Goal: Participate in discussion: Engage in conversation with other users on a specific topic

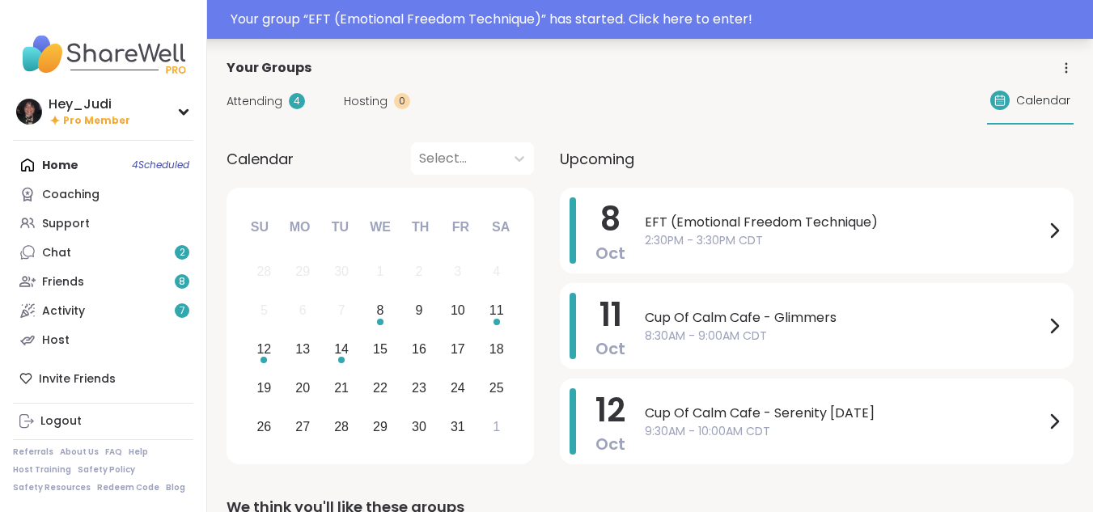
click at [465, 17] on div "Your group “ EFT (Emotional Freedom Technique) ” has started. Click here to ent…" at bounding box center [657, 19] width 853 height 19
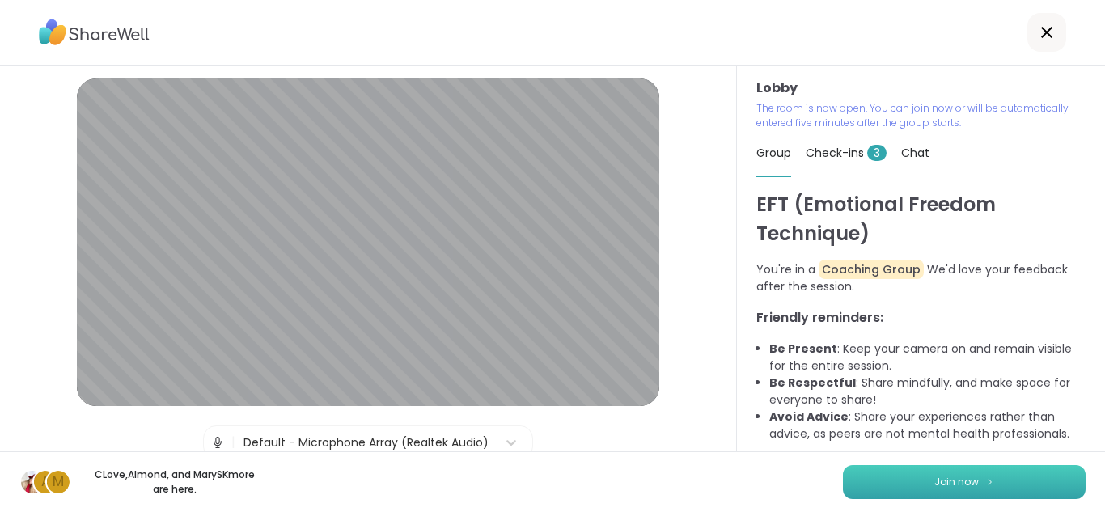
click at [944, 480] on span "Join now" at bounding box center [957, 482] width 45 height 15
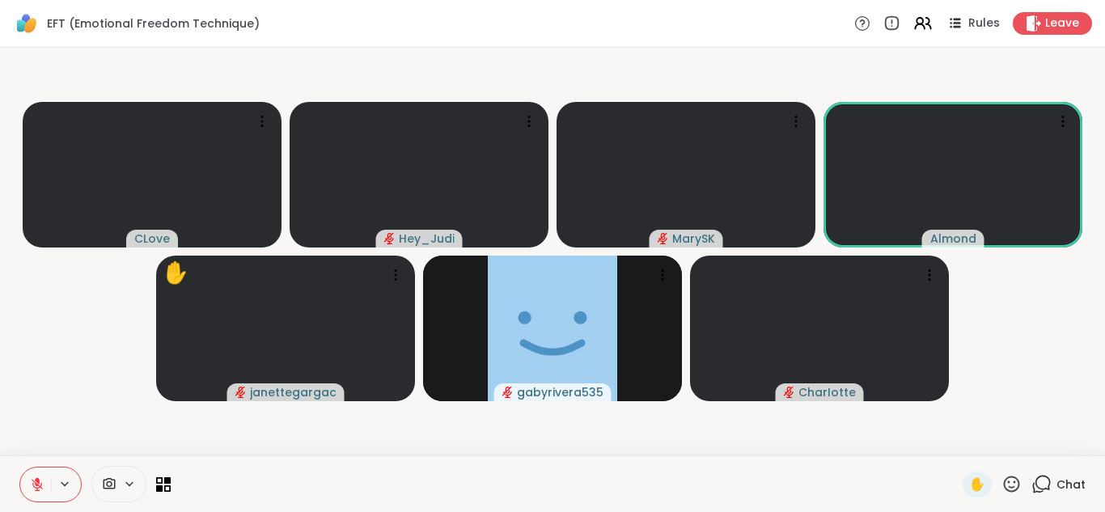
click at [132, 59] on video-player-container "CLove Hey_Judi [PERSON_NAME] ✋ janettegargac gabyrivera535 CharIotte" at bounding box center [553, 251] width 1086 height 395
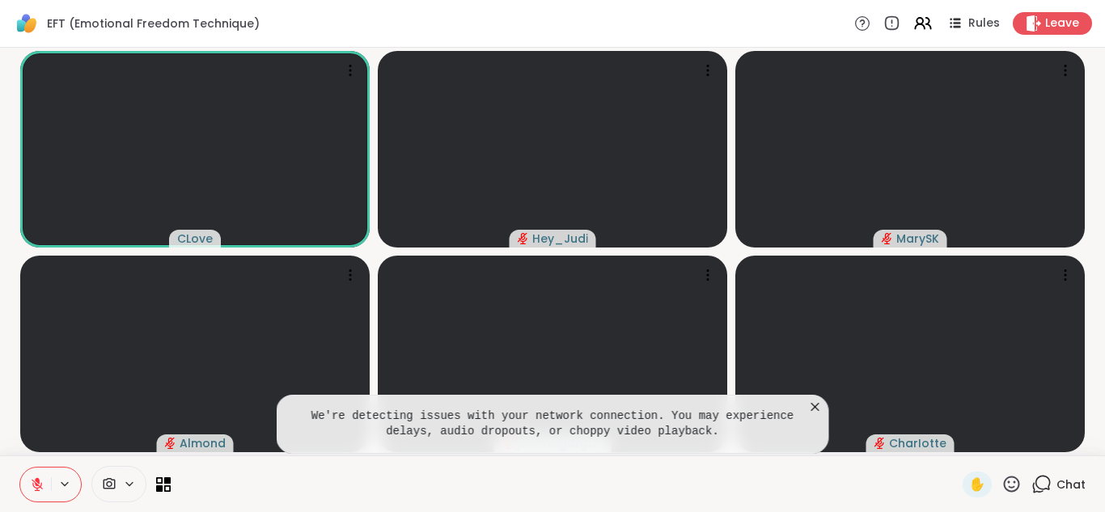
click at [815, 409] on icon at bounding box center [816, 407] width 16 height 16
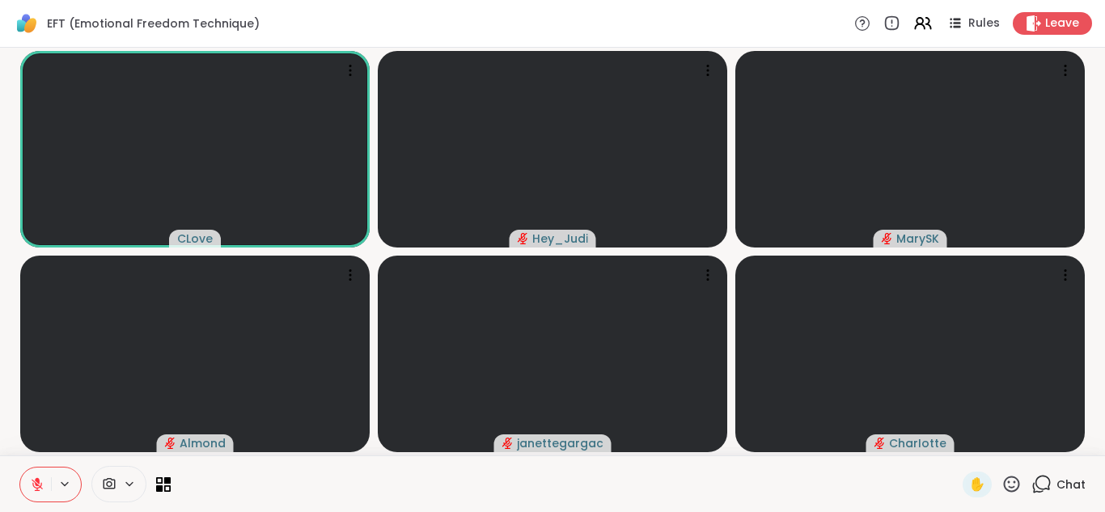
click at [33, 493] on button at bounding box center [35, 485] width 31 height 34
click at [36, 485] on icon at bounding box center [37, 484] width 15 height 15
click at [1032, 484] on icon at bounding box center [1042, 484] width 20 height 20
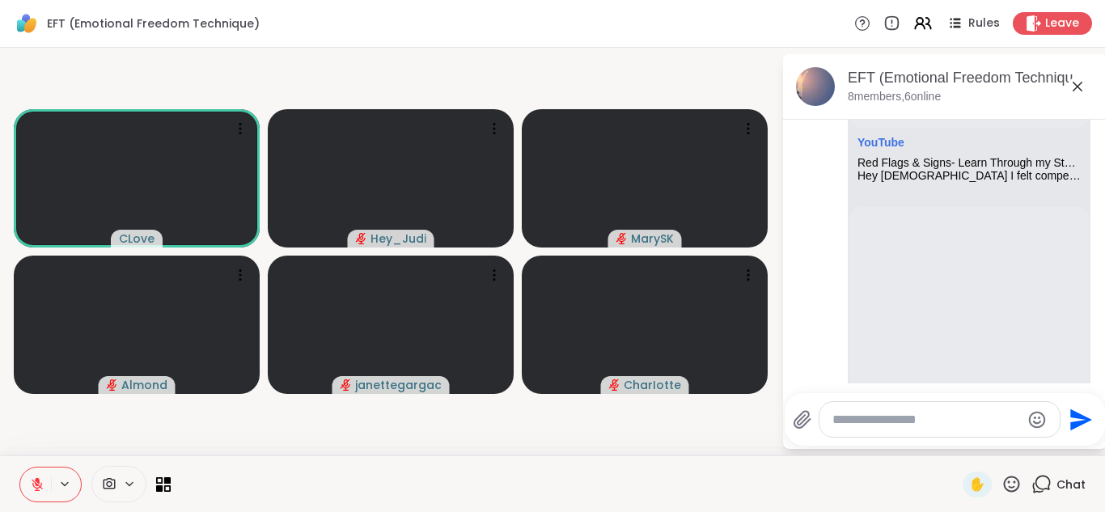
scroll to position [1295, 0]
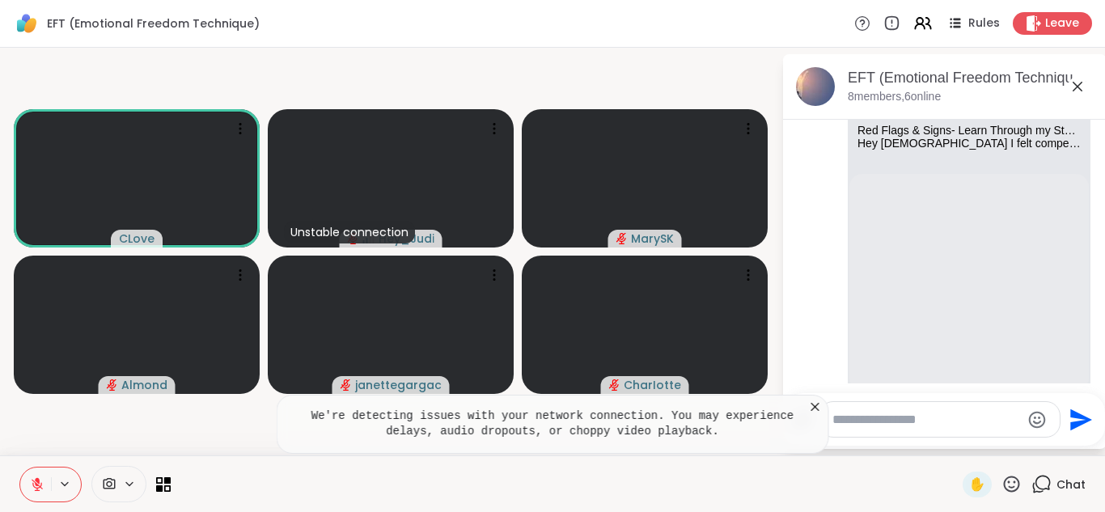
click at [1077, 86] on icon at bounding box center [1078, 87] width 10 height 10
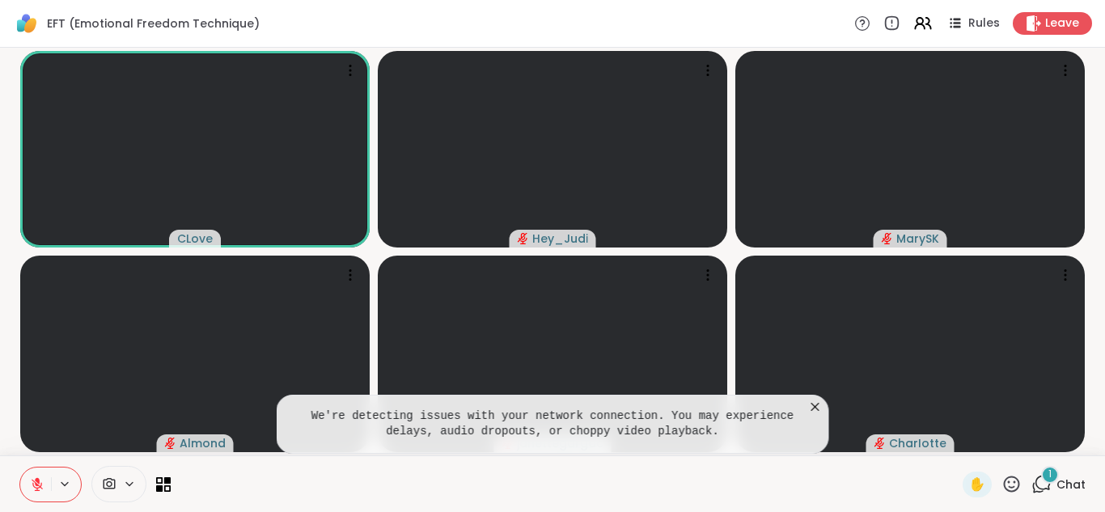
click at [814, 409] on icon at bounding box center [816, 407] width 8 height 8
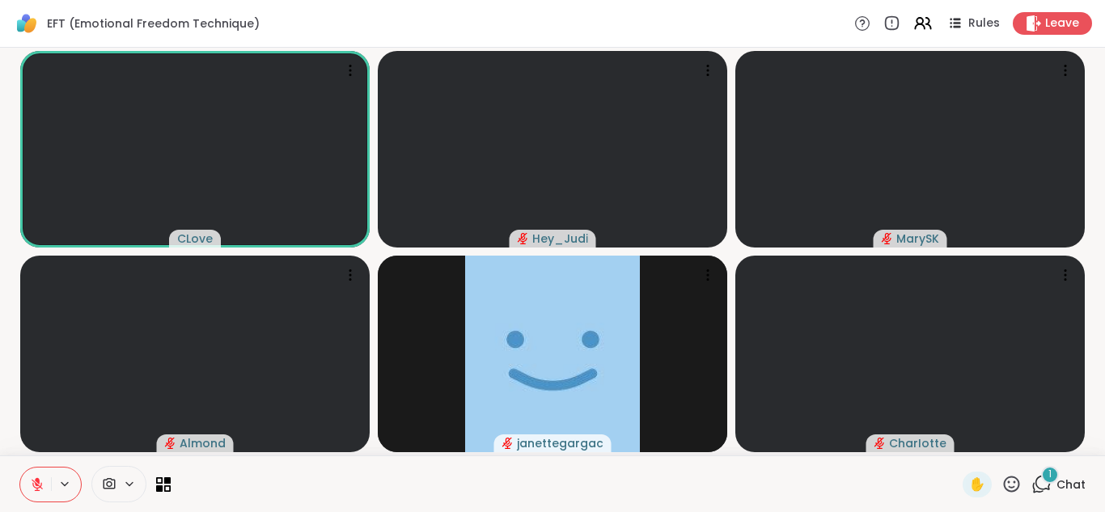
click at [1041, 479] on div "1" at bounding box center [1050, 475] width 18 height 18
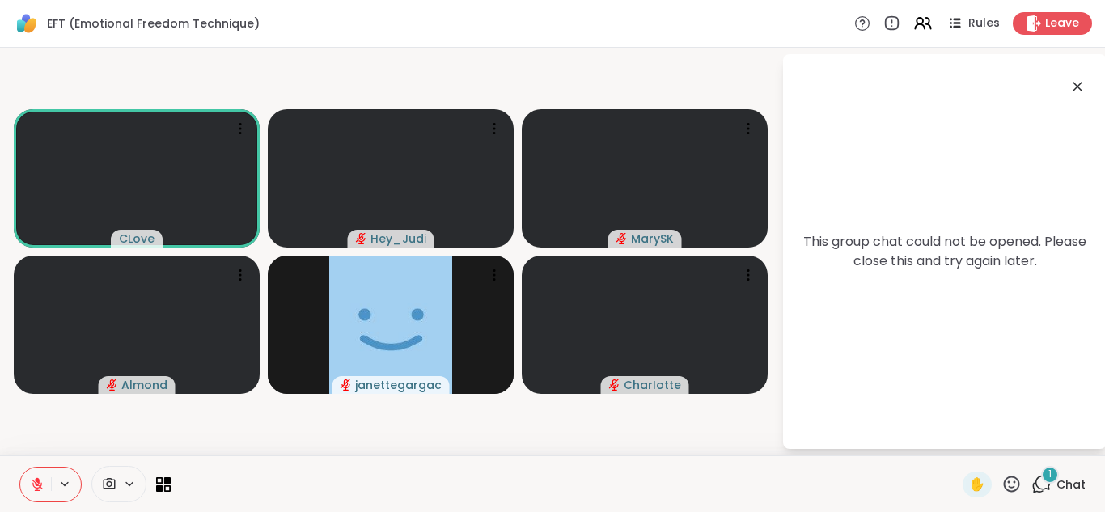
click at [1076, 88] on icon at bounding box center [1078, 87] width 10 height 10
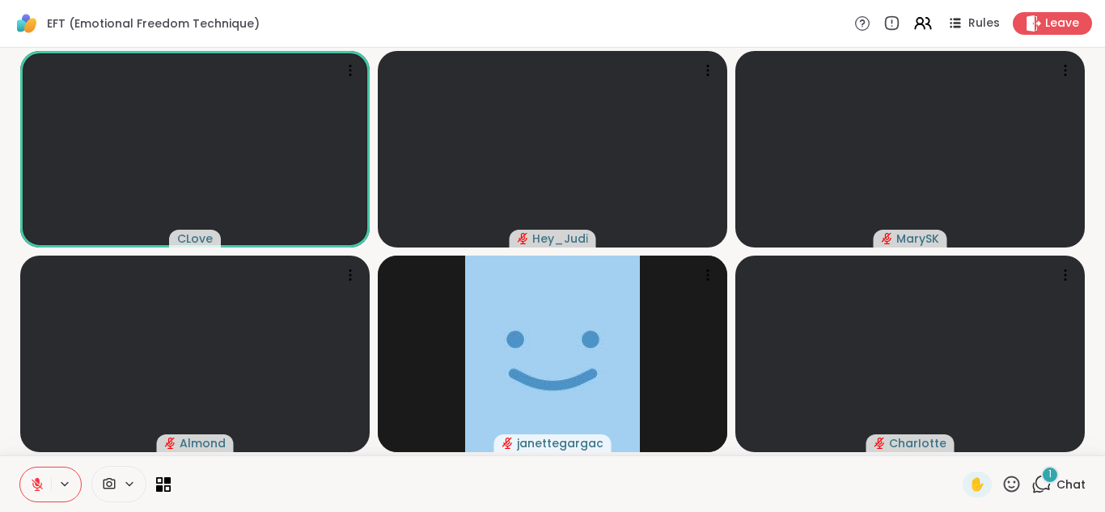
click at [1032, 481] on icon at bounding box center [1042, 484] width 20 height 20
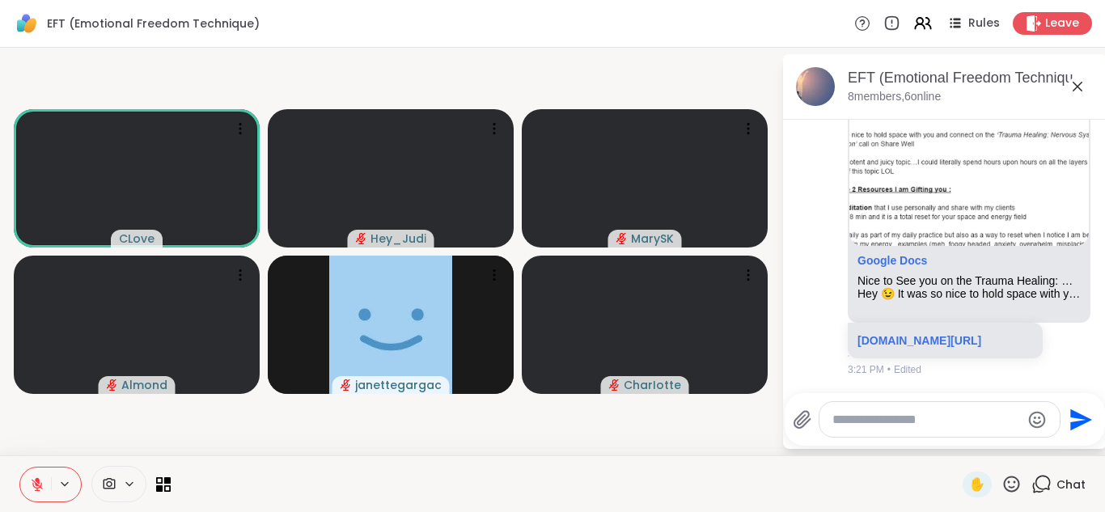
scroll to position [3804, 0]
click at [981, 337] on link "[DOMAIN_NAME][URL]" at bounding box center [920, 340] width 124 height 13
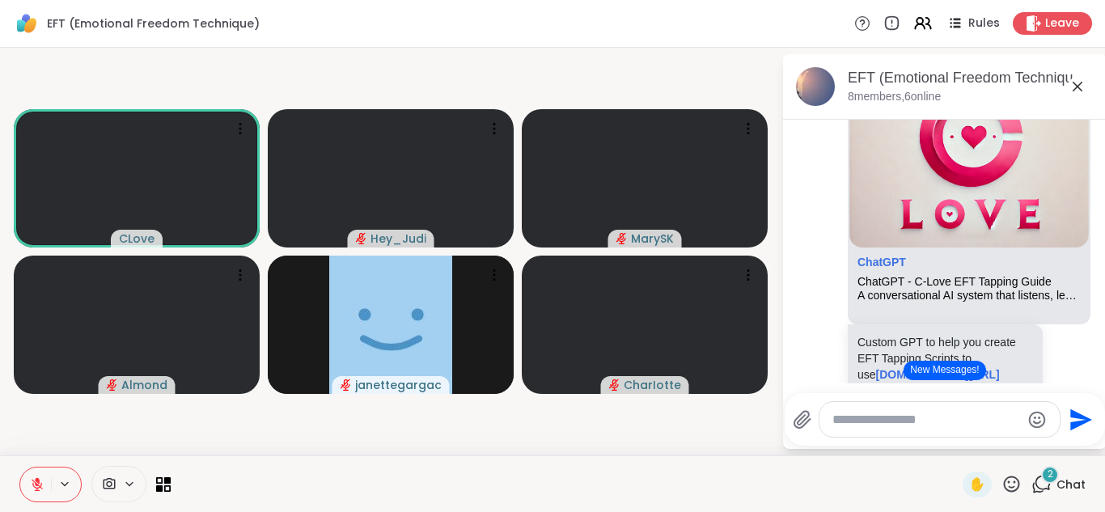
scroll to position [4076, 0]
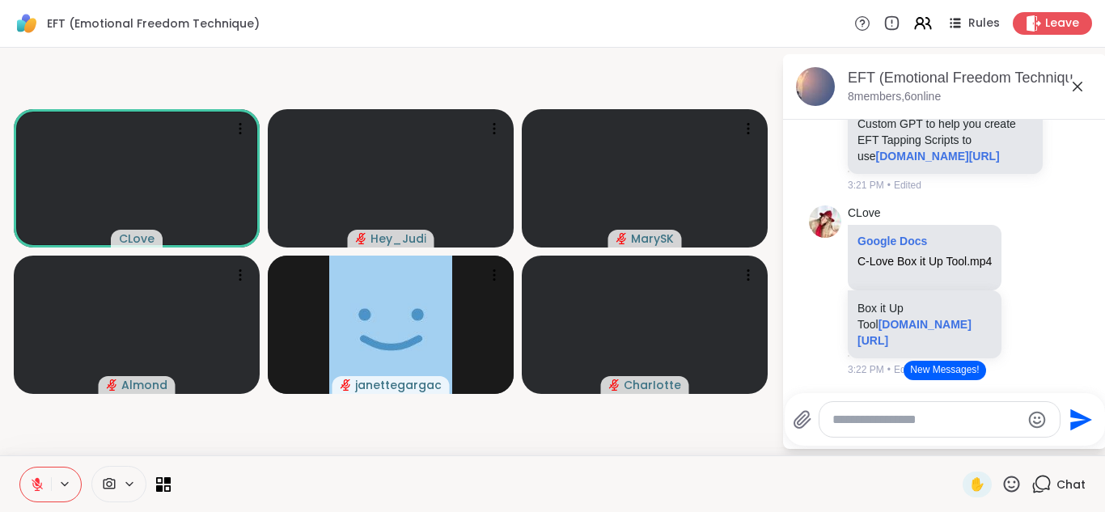
click at [882, 50] on link "ChatGPT" at bounding box center [882, 43] width 49 height 13
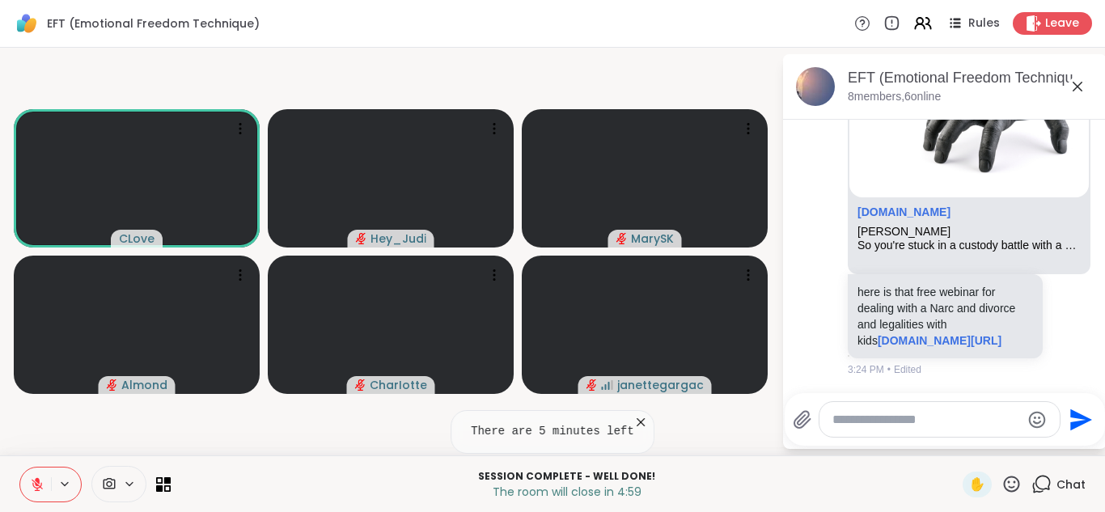
scroll to position [5364, 0]
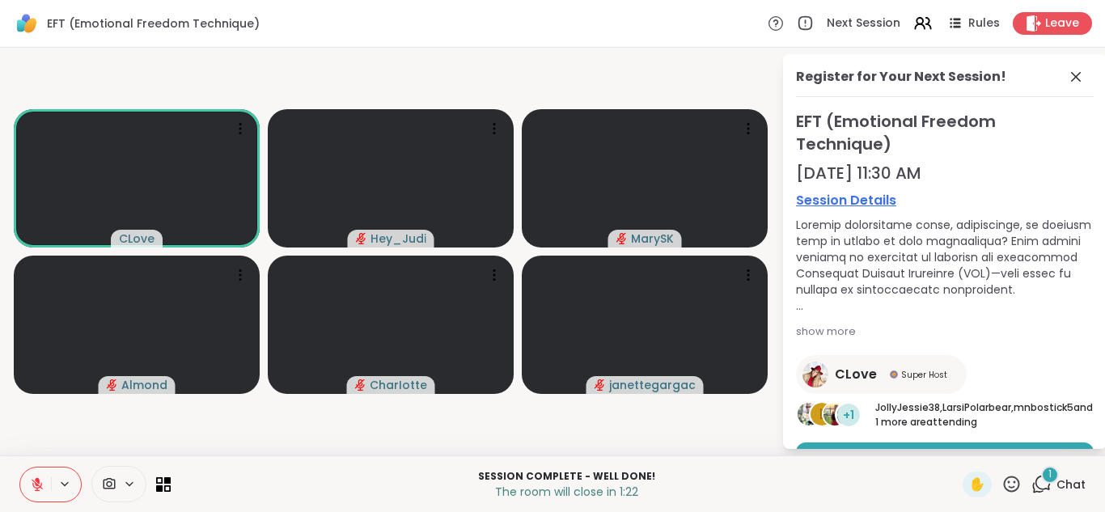
click at [1041, 479] on div "1" at bounding box center [1050, 475] width 18 height 18
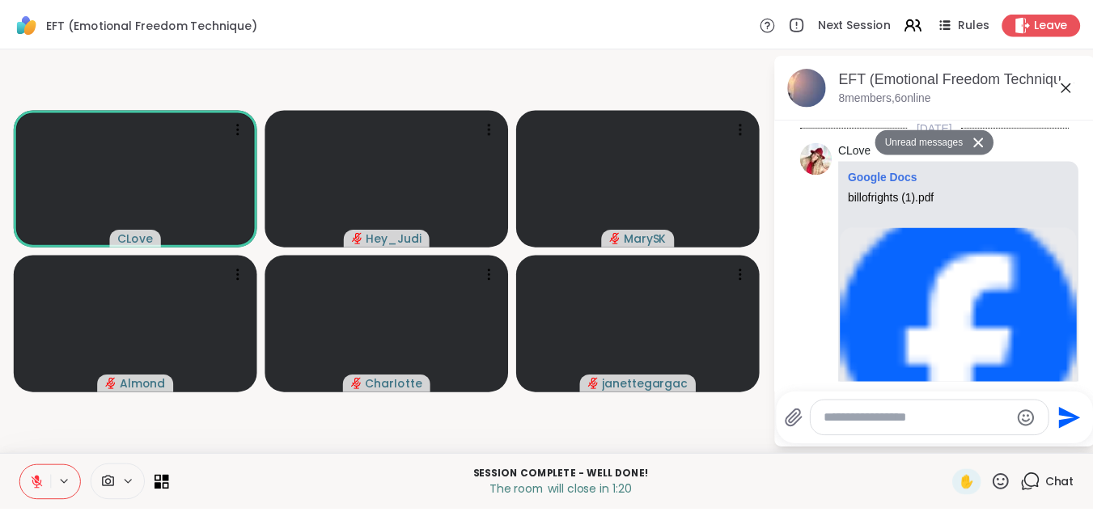
scroll to position [5840, 0]
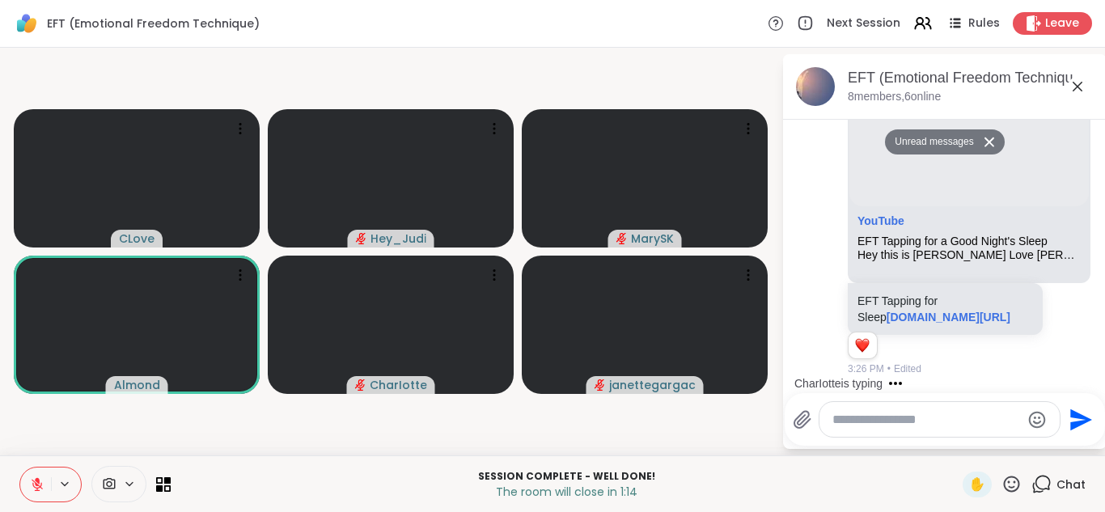
click at [1087, 376] on div "CharIotte is typing" at bounding box center [948, 384] width 317 height 26
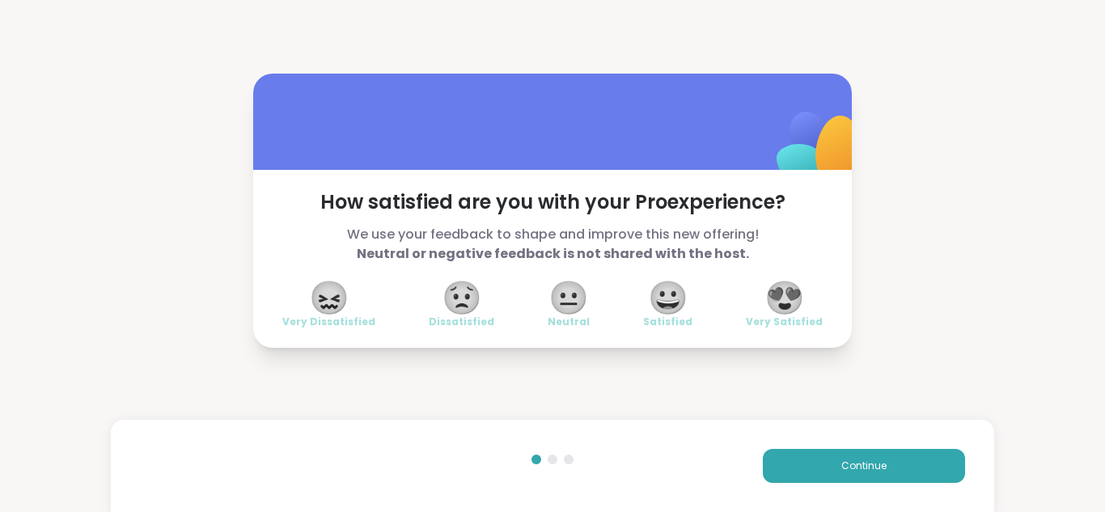
click at [786, 290] on span "😍" at bounding box center [785, 297] width 40 height 29
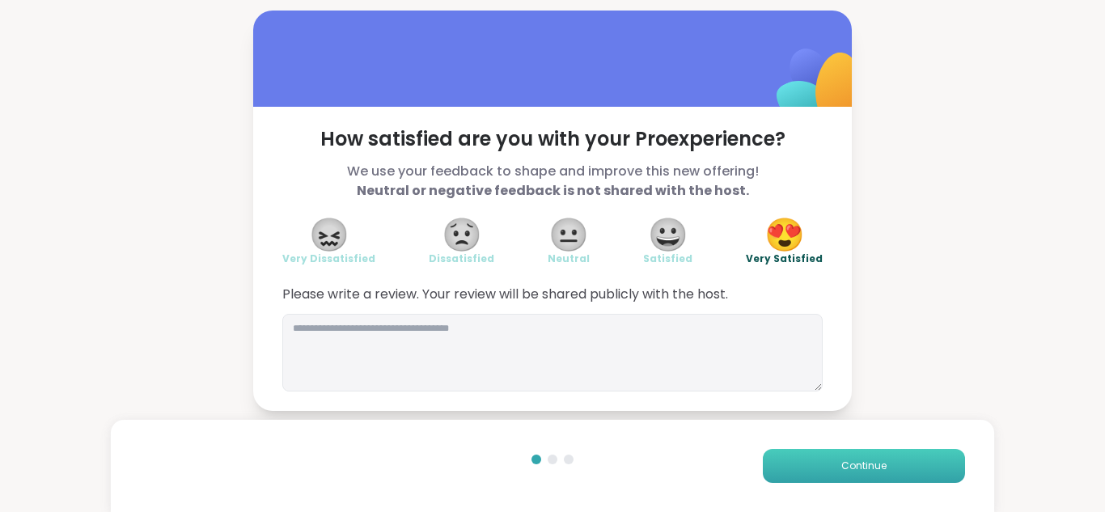
click at [888, 462] on button "Continue" at bounding box center [864, 466] width 202 height 34
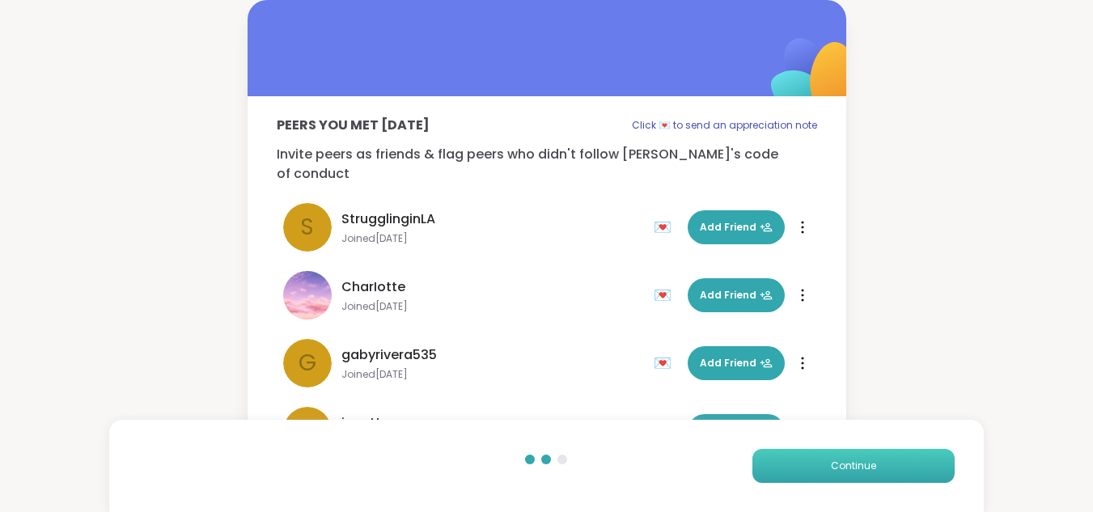
click at [870, 468] on span "Continue" at bounding box center [853, 466] width 45 height 15
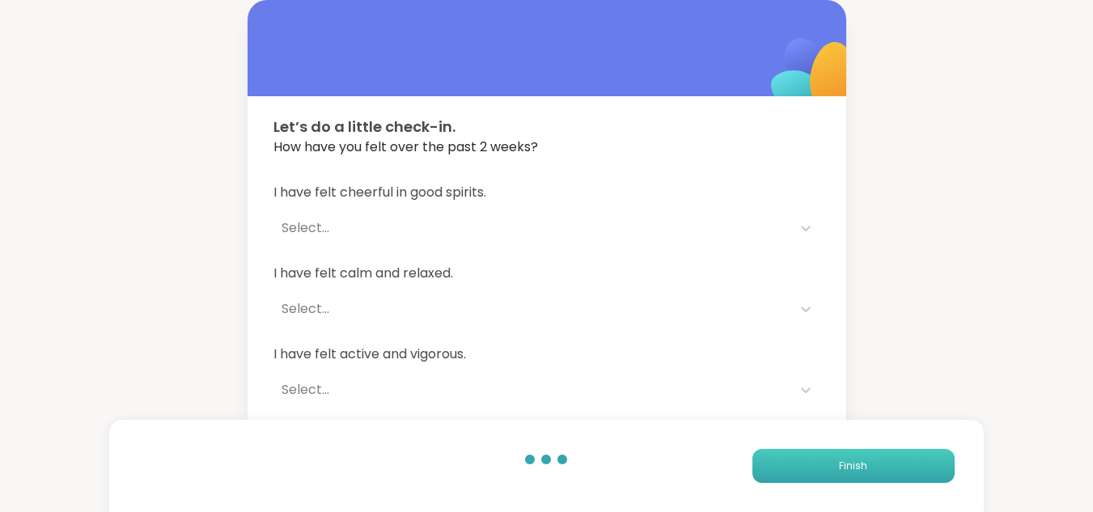
click at [870, 468] on button "Finish" at bounding box center [853, 466] width 202 height 34
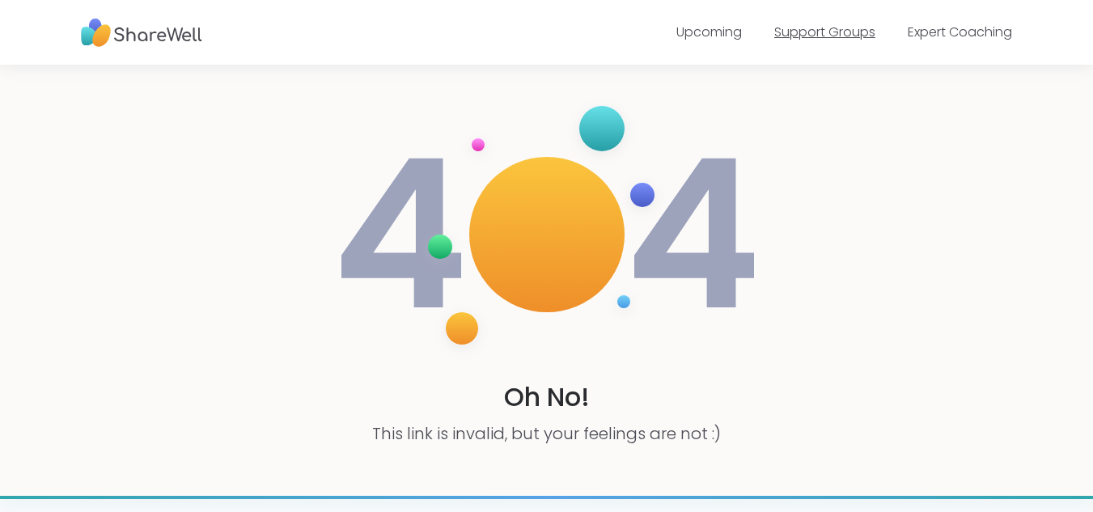
click at [796, 31] on link "Support Groups" at bounding box center [824, 32] width 101 height 19
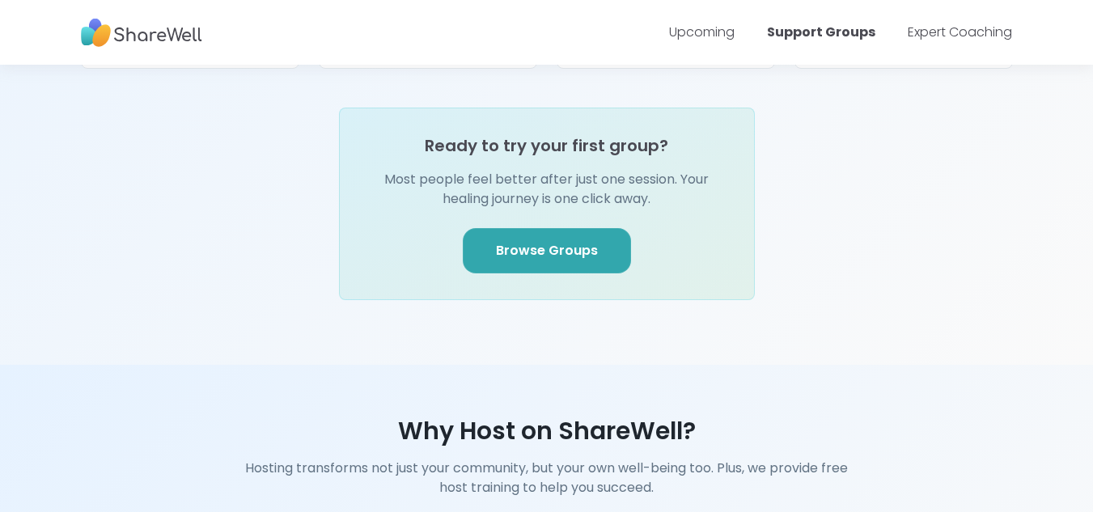
scroll to position [1983, 0]
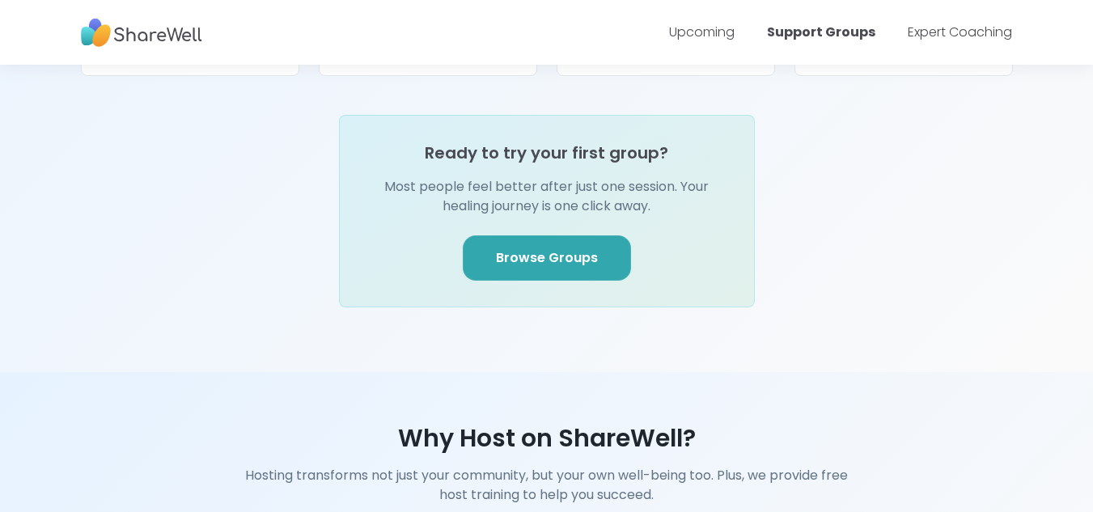
click at [573, 238] on link "Browse Groups" at bounding box center [547, 257] width 168 height 45
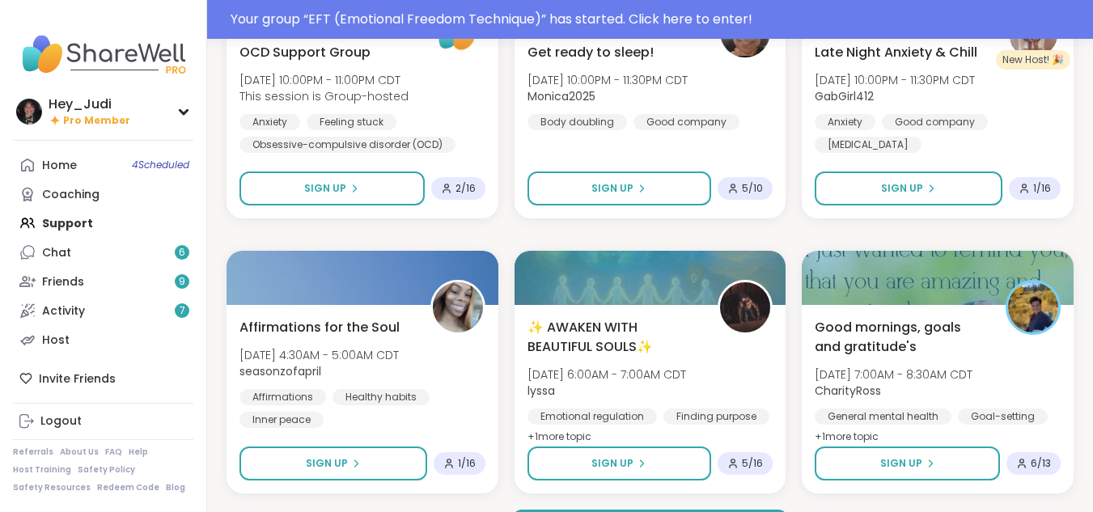
scroll to position [3070, 0]
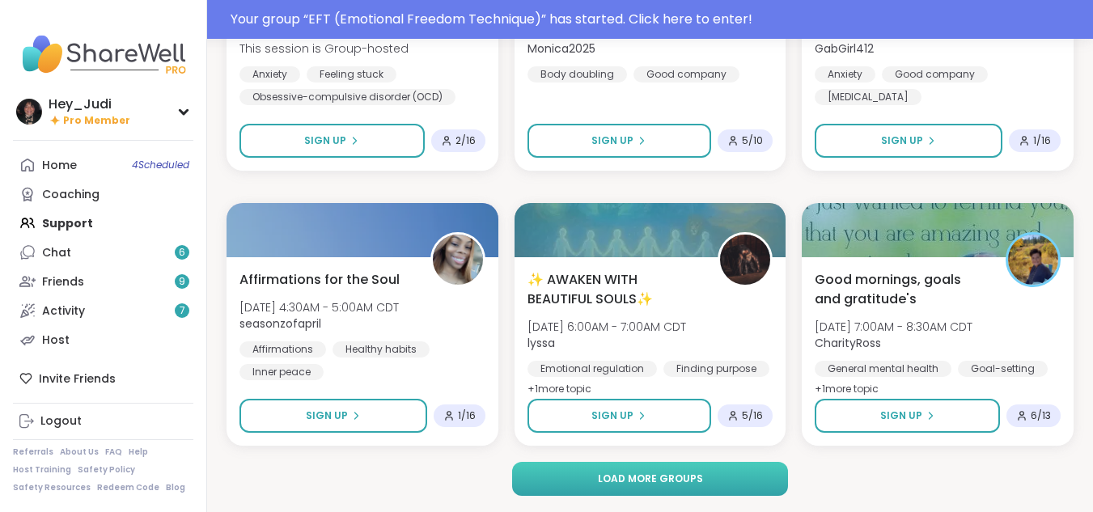
click at [655, 479] on span "Load more groups" at bounding box center [650, 479] width 105 height 15
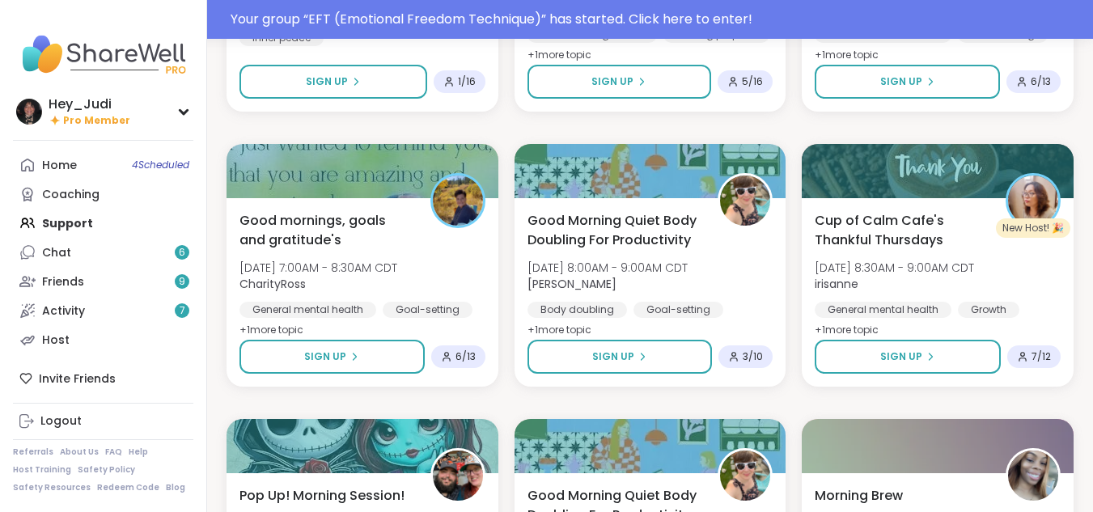
scroll to position [3415, 0]
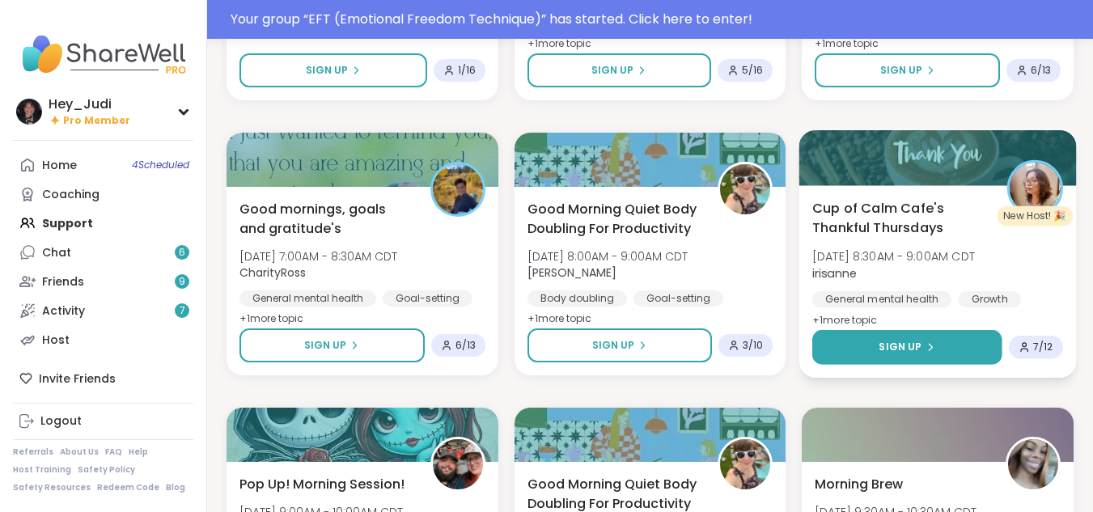
click at [937, 346] on button "Sign Up" at bounding box center [906, 347] width 189 height 35
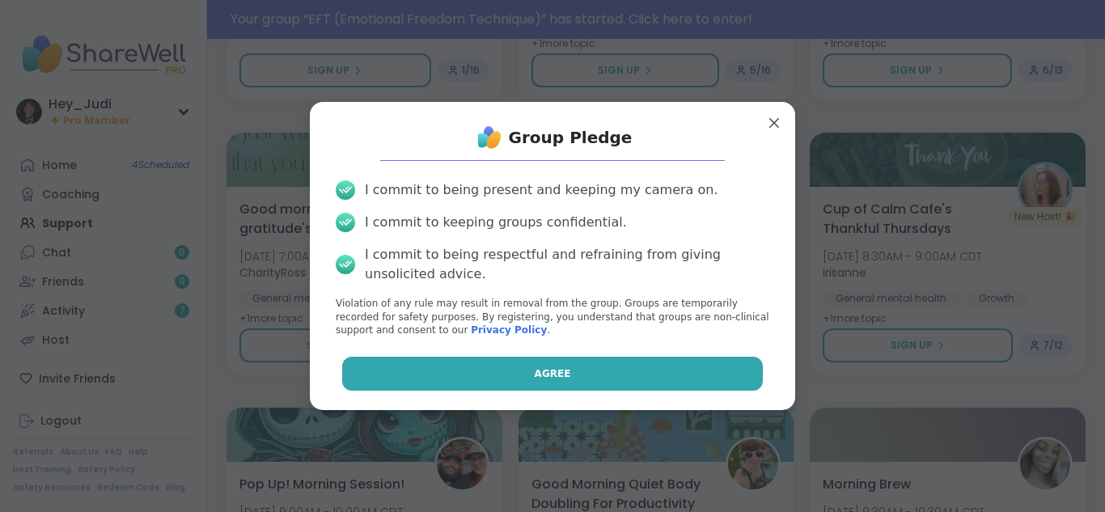
click at [619, 367] on button "Agree" at bounding box center [553, 374] width 422 height 34
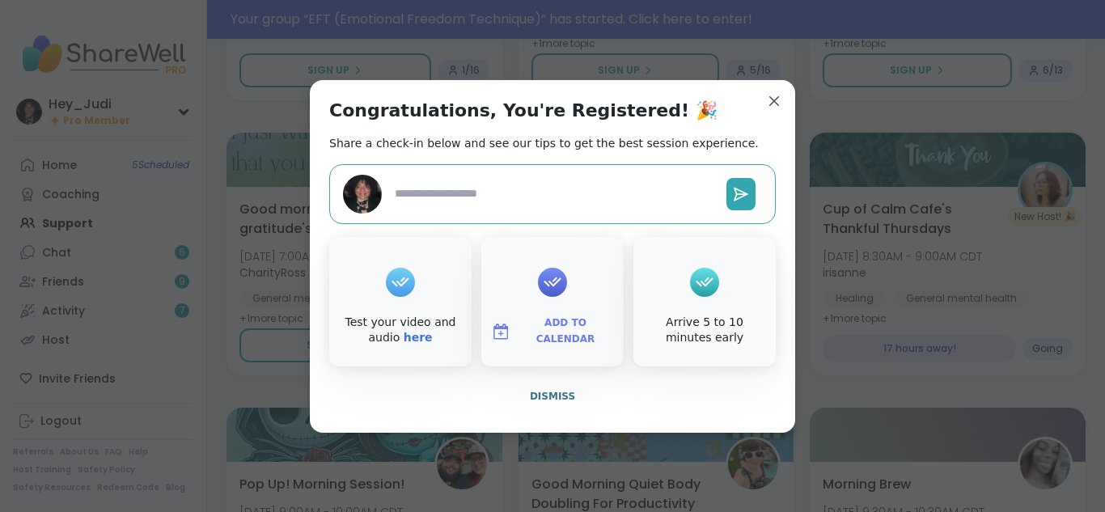
click at [564, 329] on span "Add to Calendar" at bounding box center [565, 332] width 97 height 32
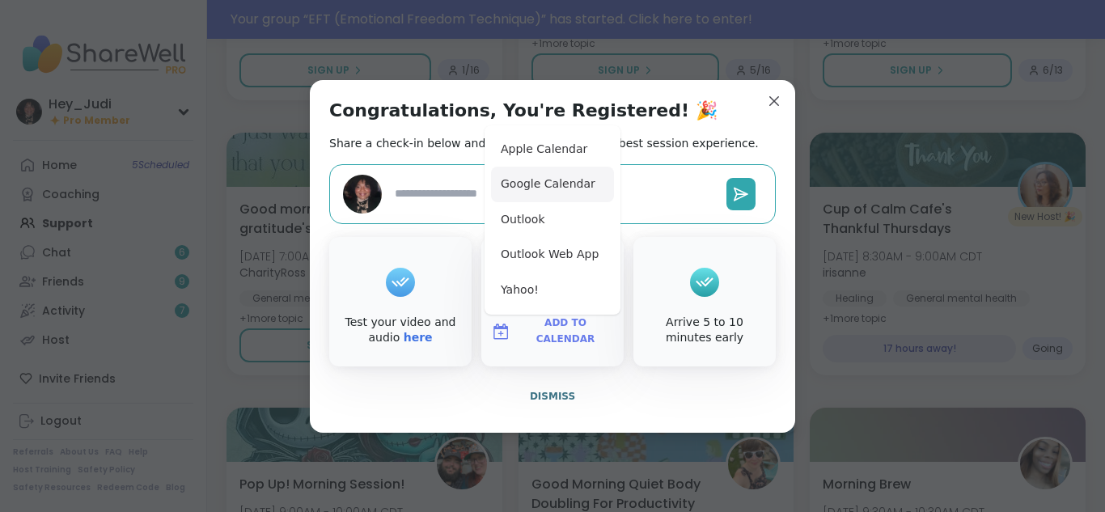
click at [523, 183] on button "Google Calendar" at bounding box center [552, 185] width 123 height 36
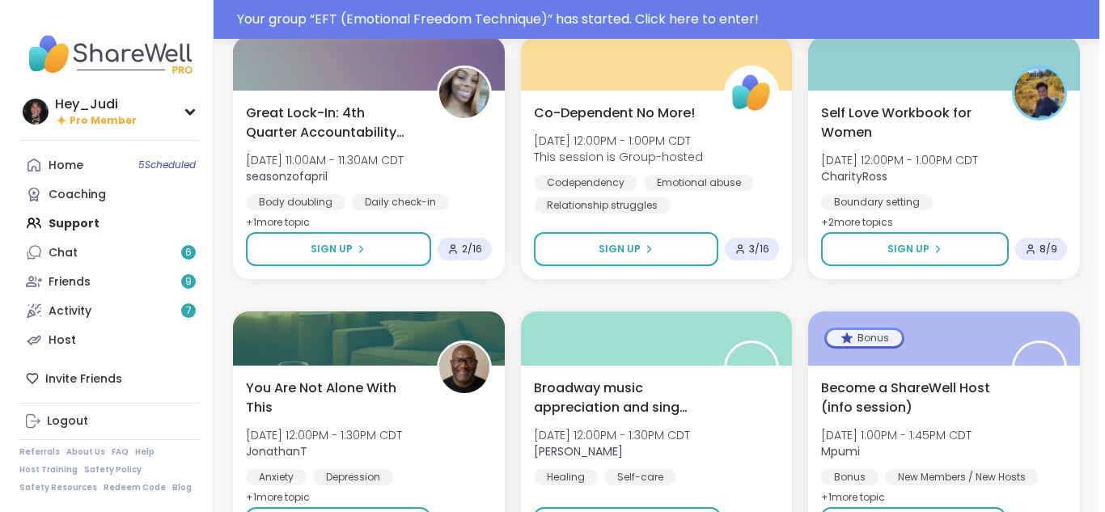
scroll to position [4314, 0]
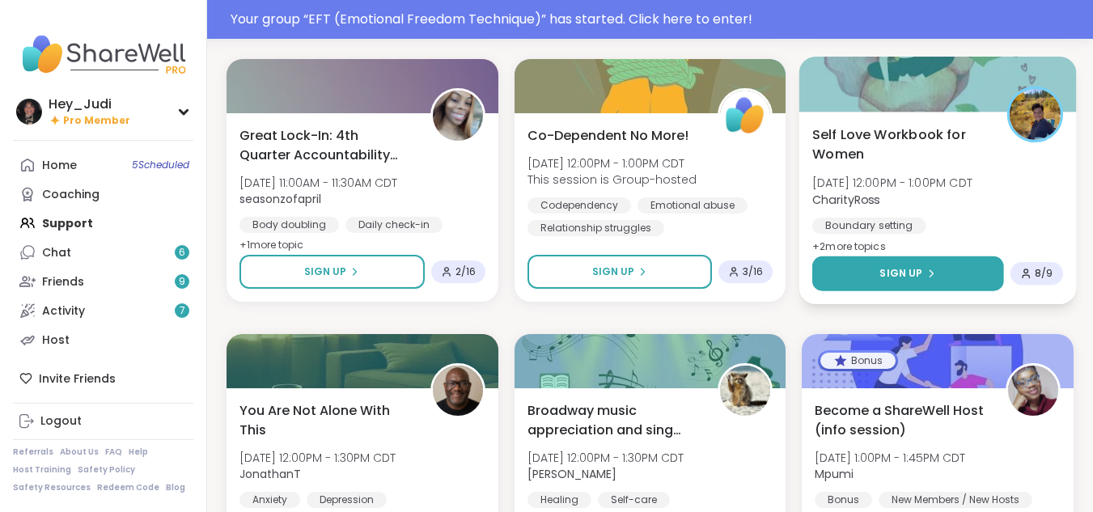
click at [901, 275] on span "Sign Up" at bounding box center [901, 273] width 43 height 15
click at [890, 267] on span "Sign Up" at bounding box center [901, 273] width 43 height 15
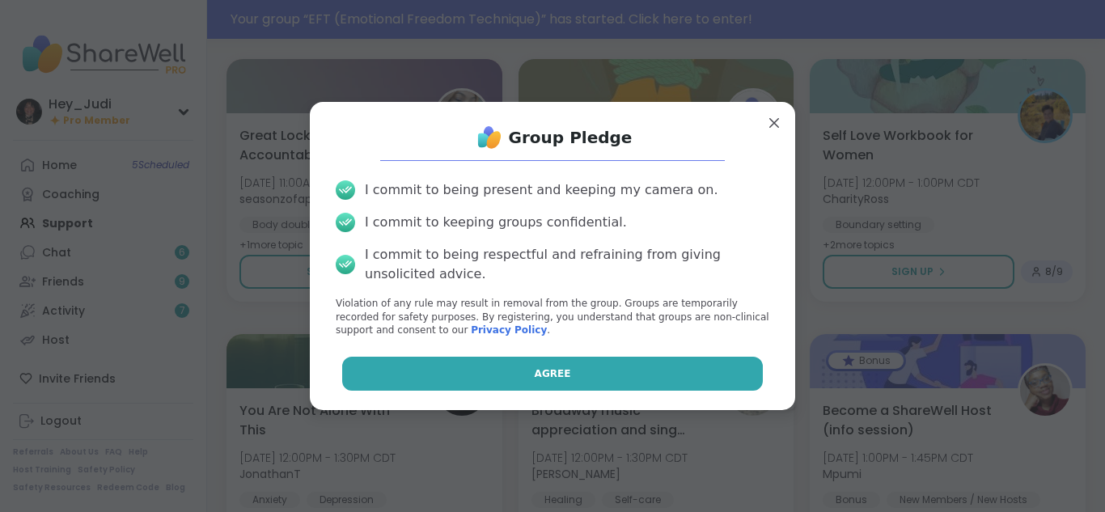
click at [550, 375] on span "Agree" at bounding box center [553, 374] width 36 height 15
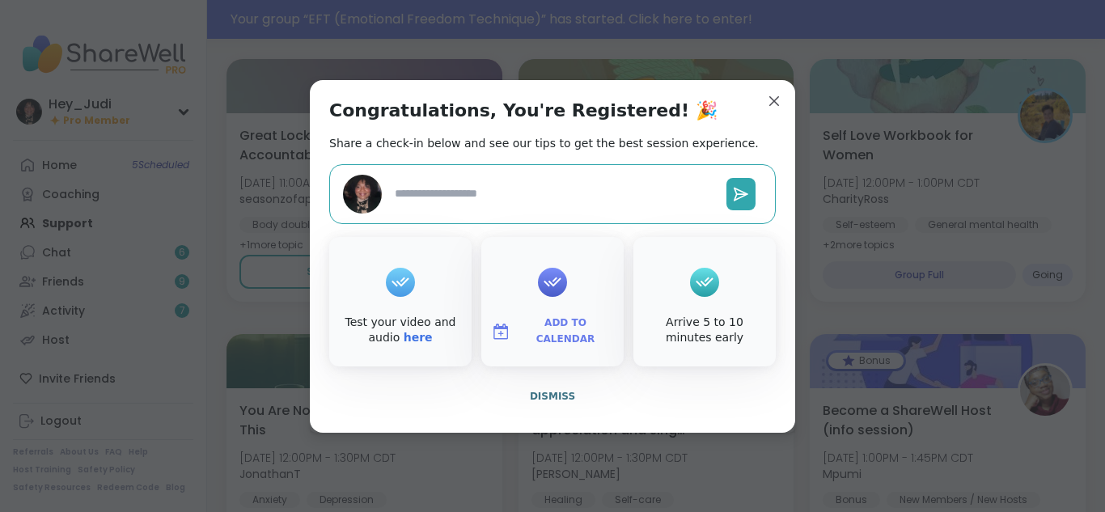
type textarea "*"
click at [551, 336] on span "Add to Calendar" at bounding box center [565, 332] width 97 height 32
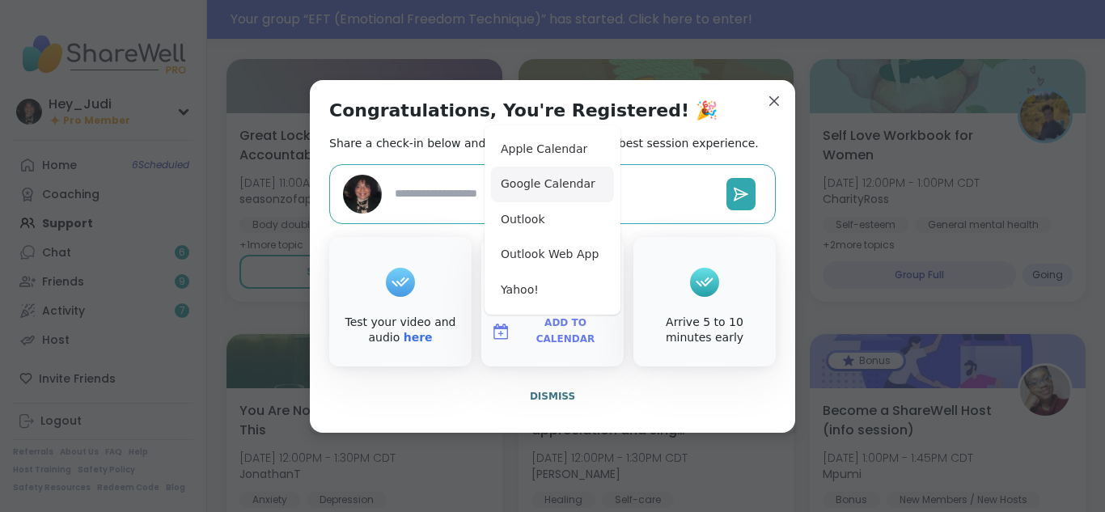
click at [527, 180] on button "Google Calendar" at bounding box center [552, 185] width 123 height 36
